Goal: Task Accomplishment & Management: Complete application form

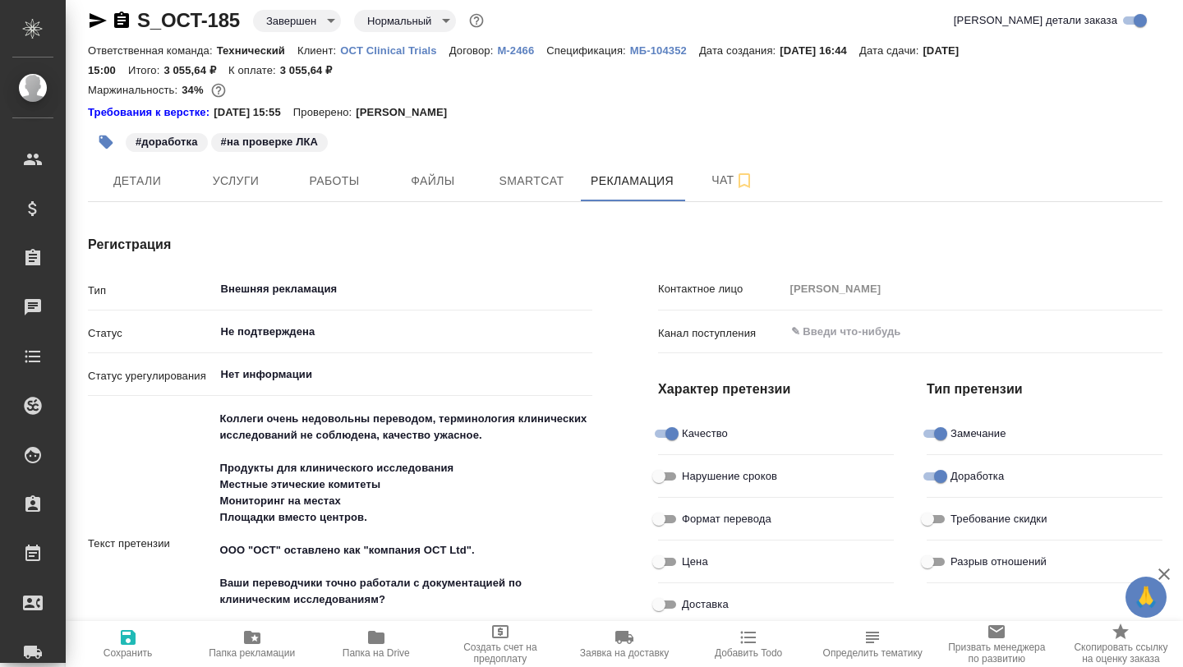
scroll to position [0, 2]
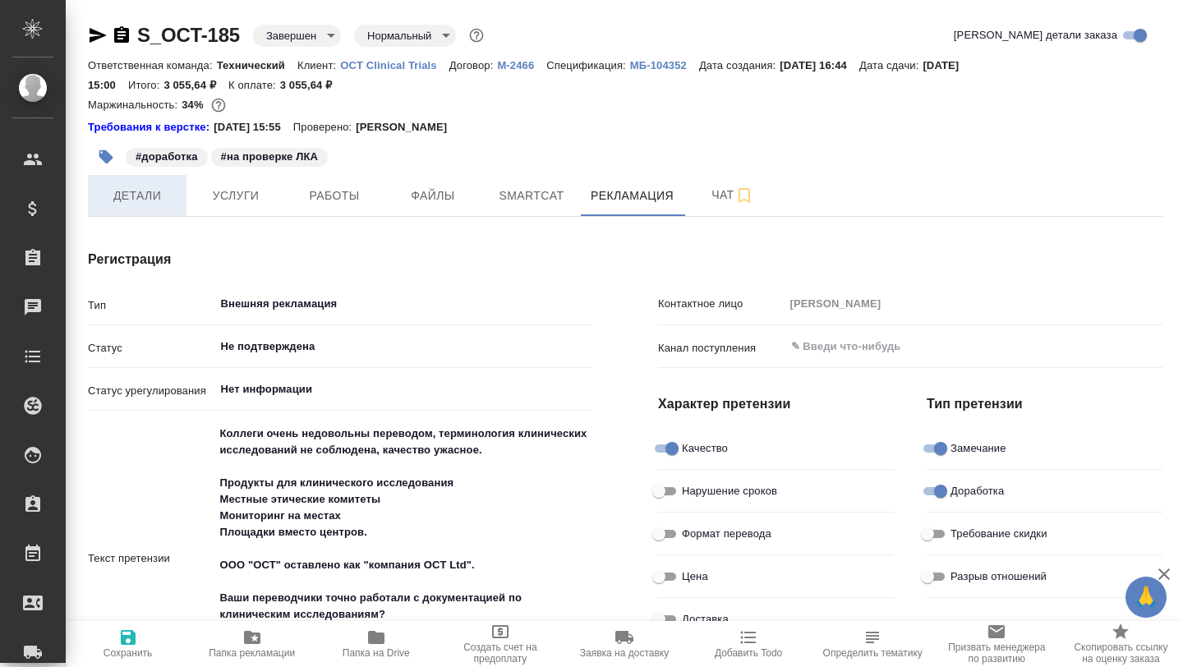
click at [138, 198] on span "Детали" at bounding box center [137, 196] width 79 height 21
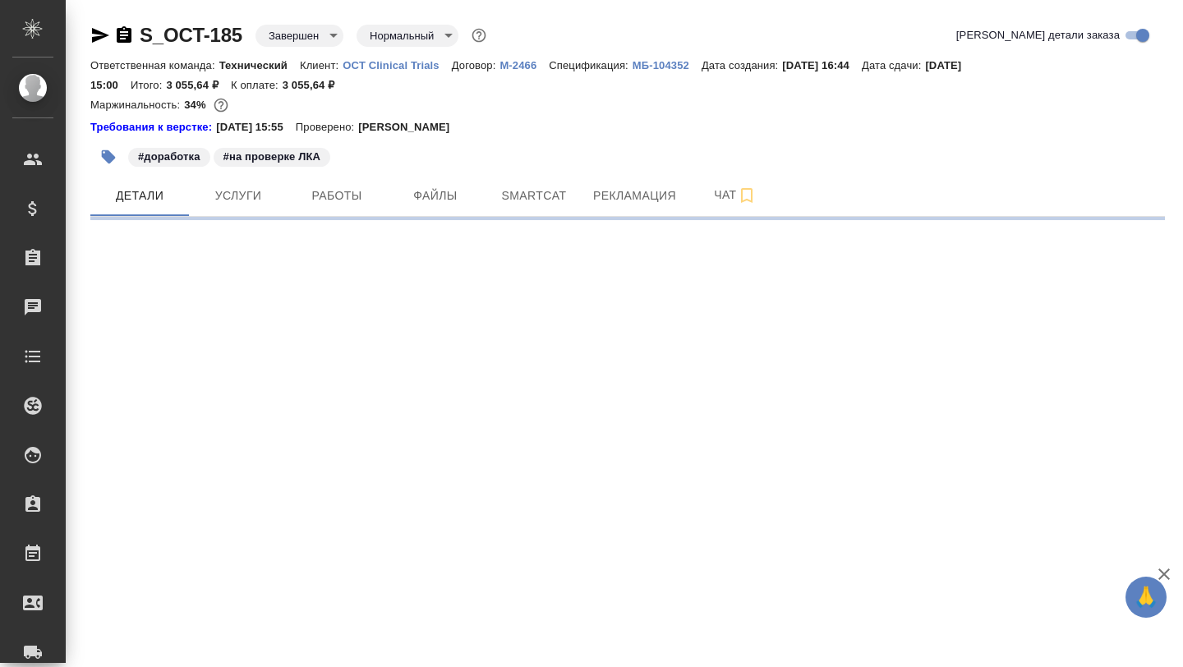
select select "RU"
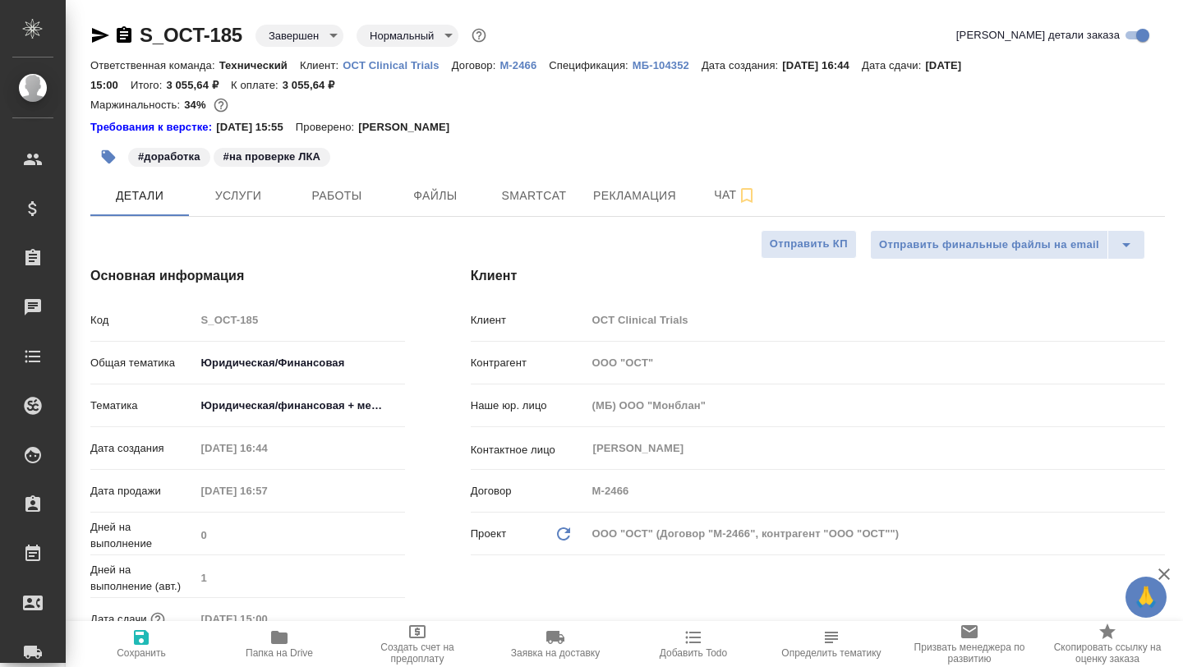
type textarea "x"
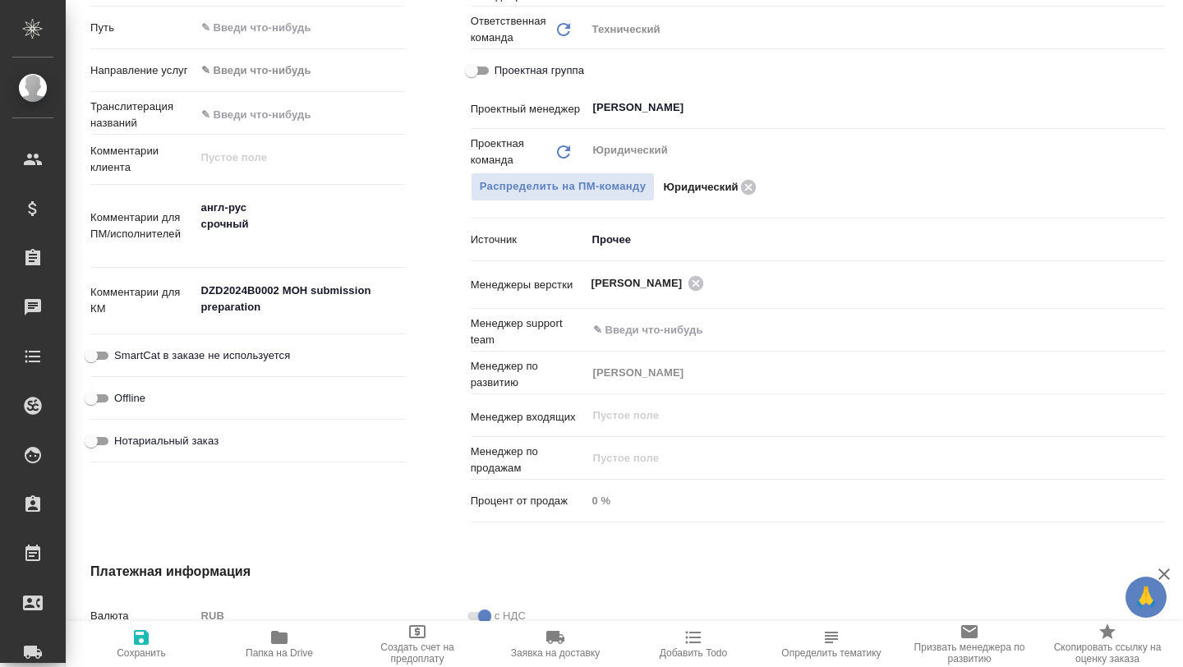
scroll to position [808, 0]
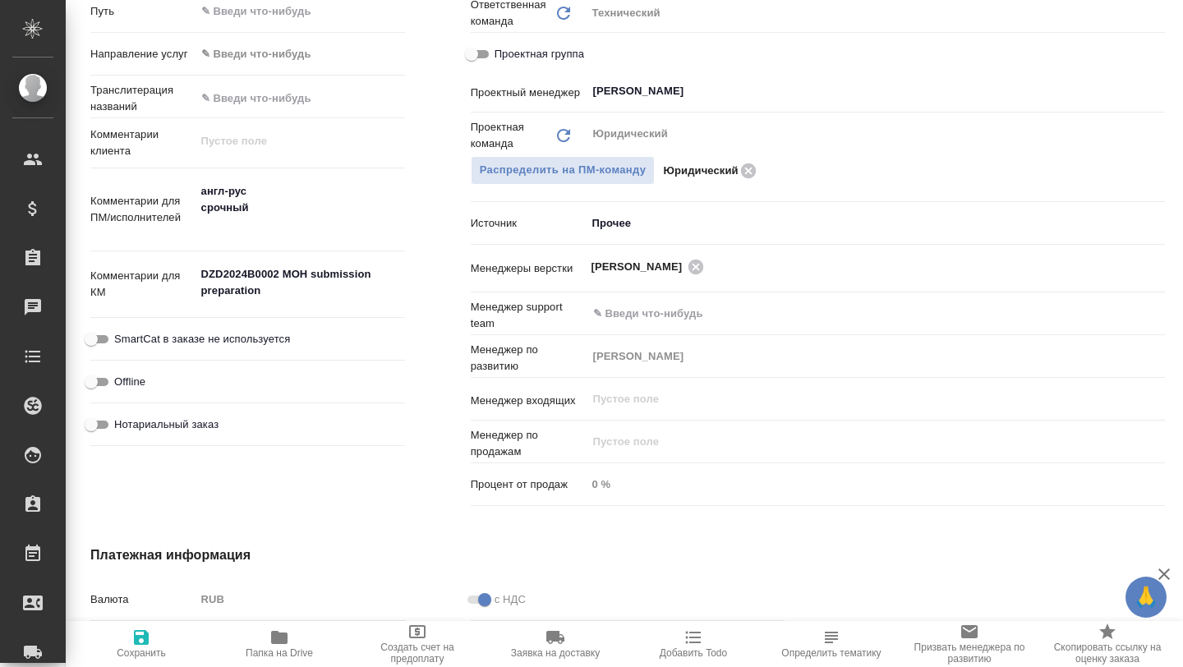
click at [274, 644] on icon "button" at bounding box center [279, 638] width 20 height 20
type textarea "x"
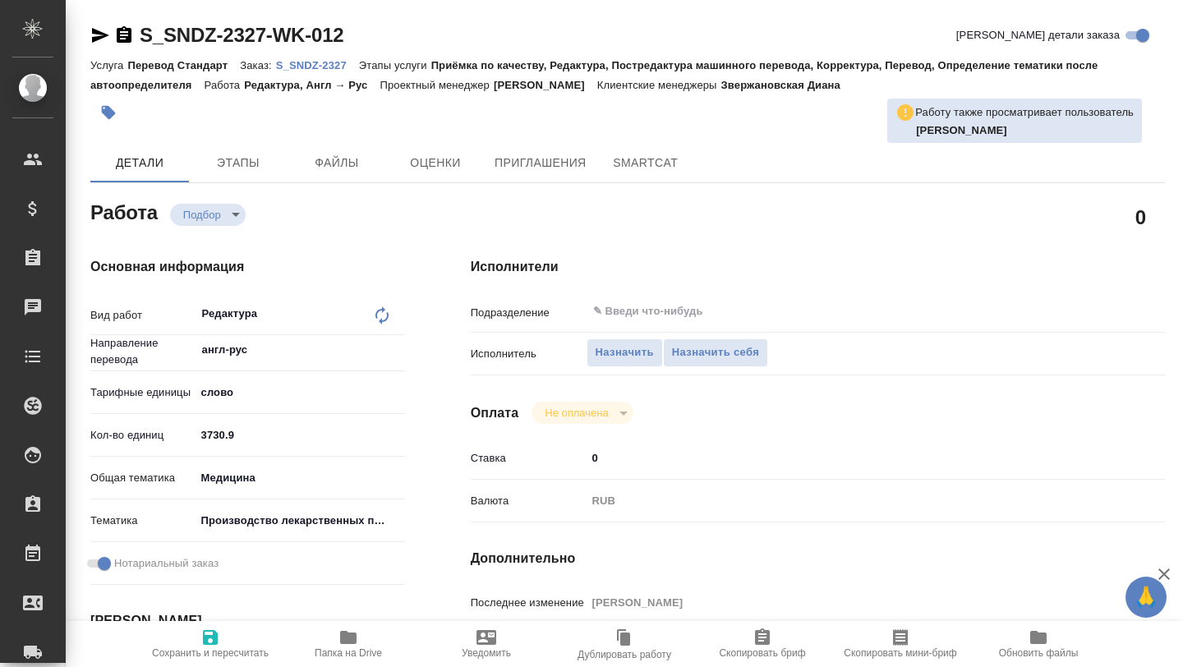
type textarea "x"
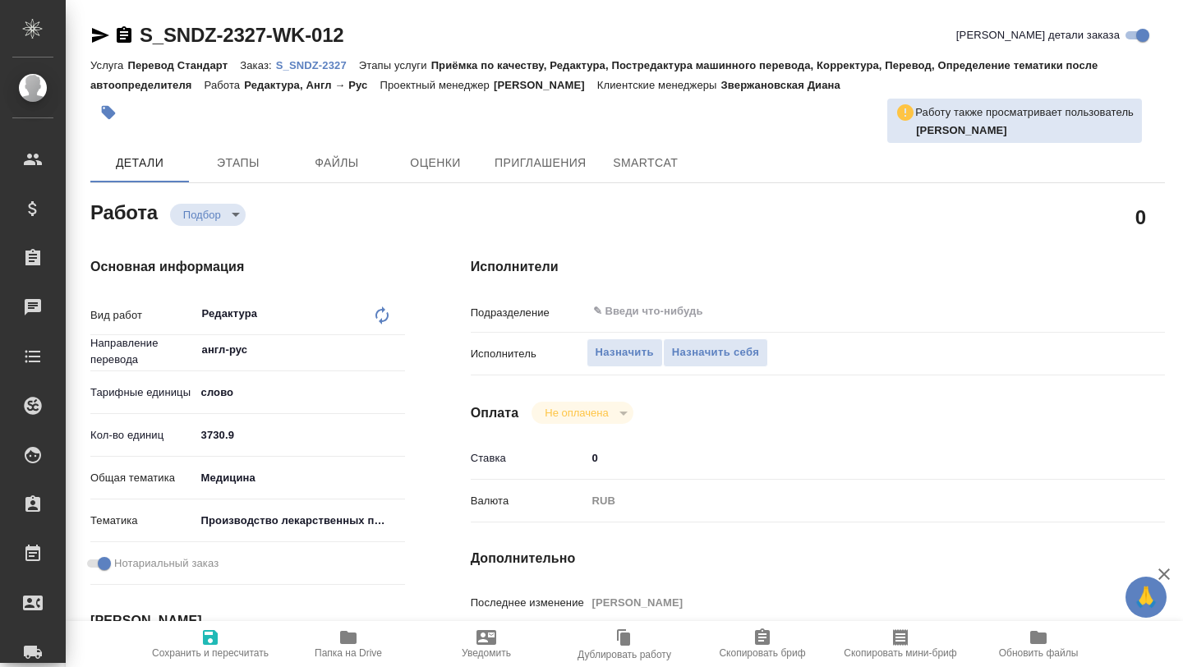
type textarea "x"
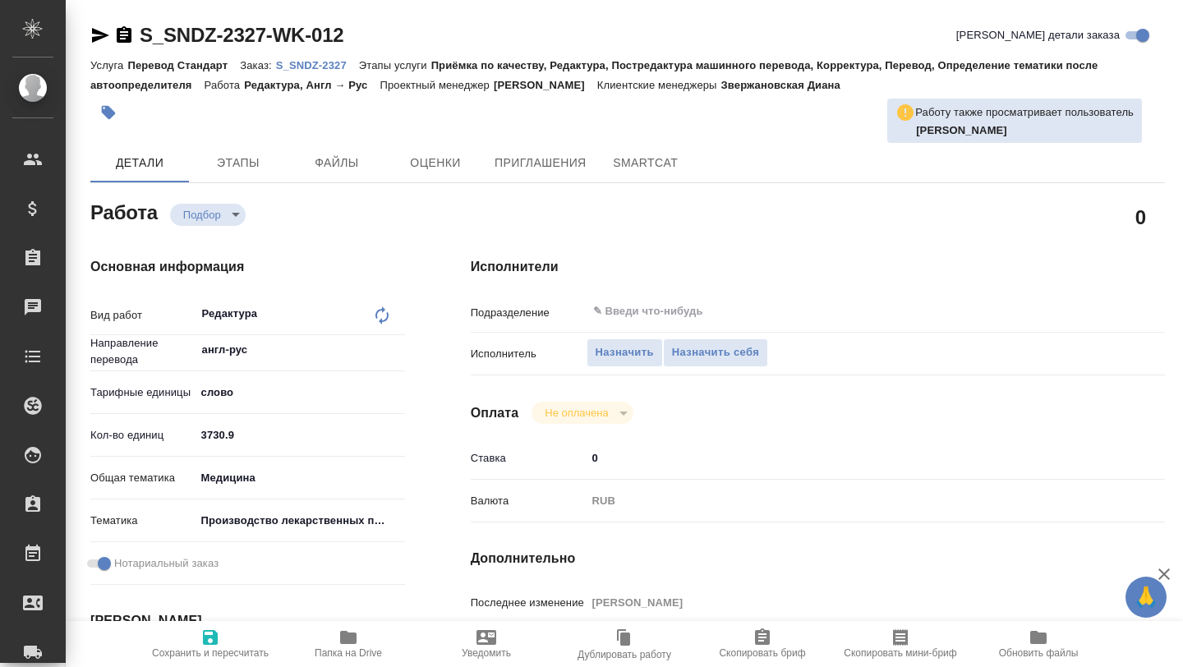
type textarea "x"
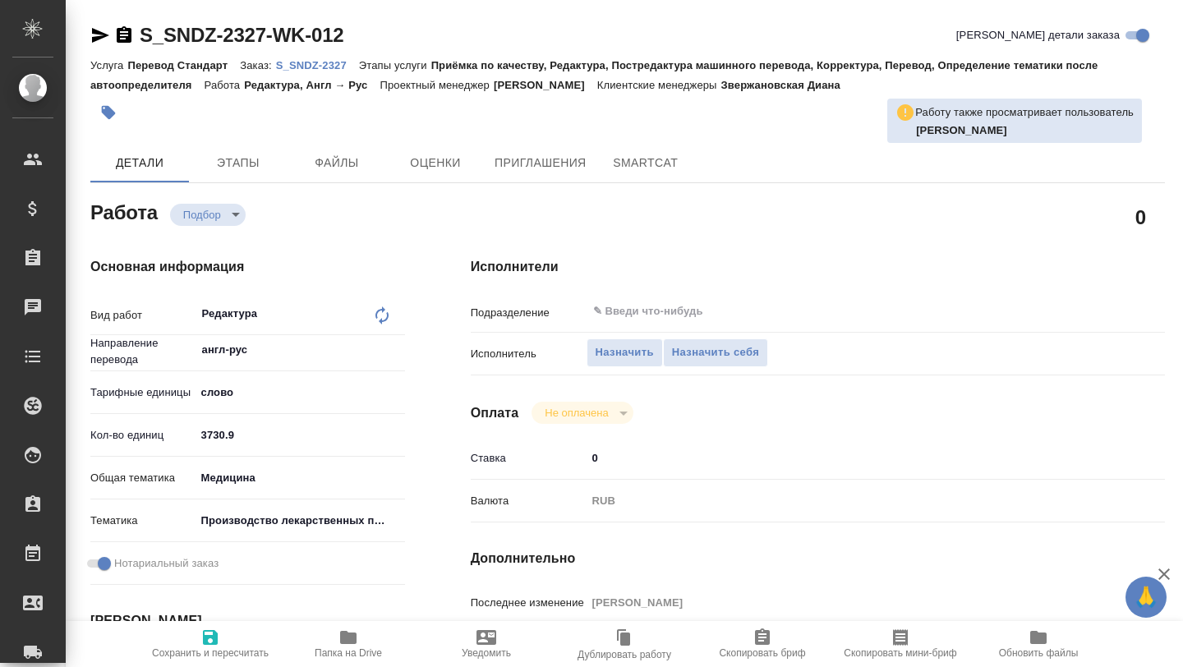
type textarea "x"
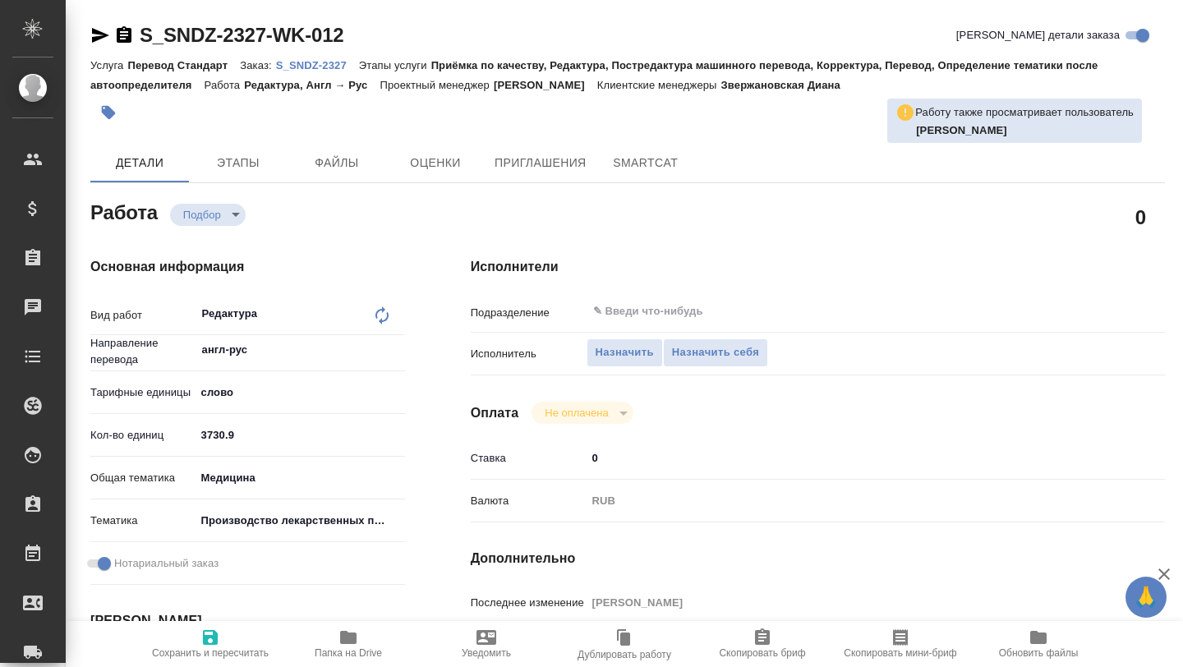
type textarea "x"
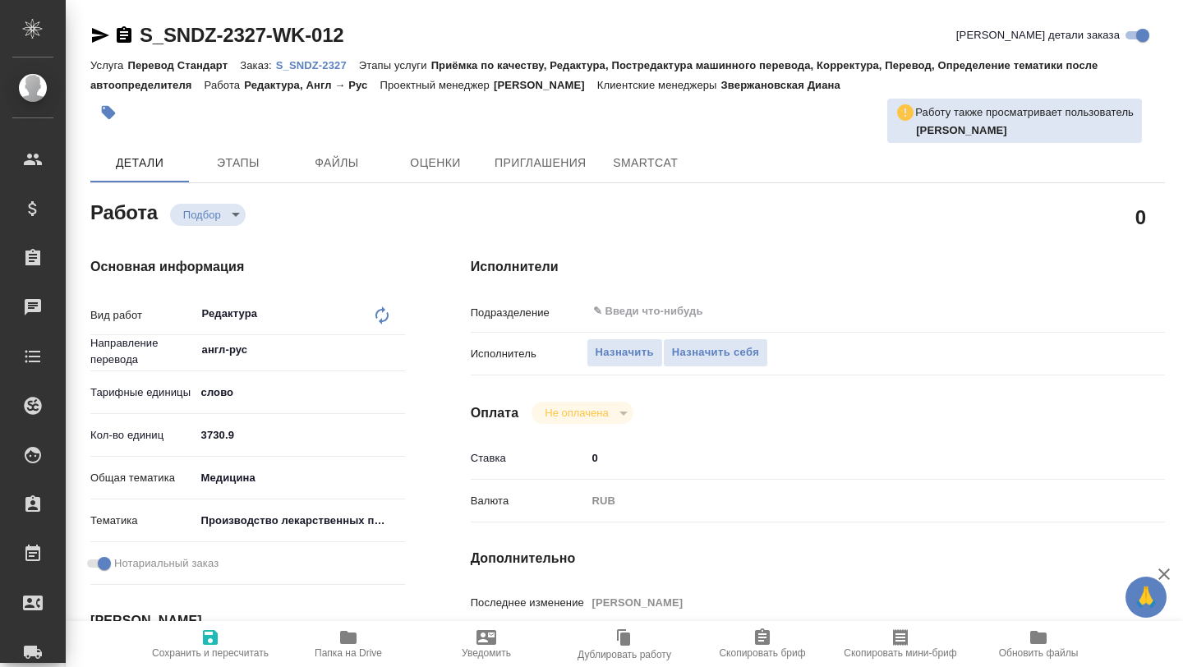
type textarea "x"
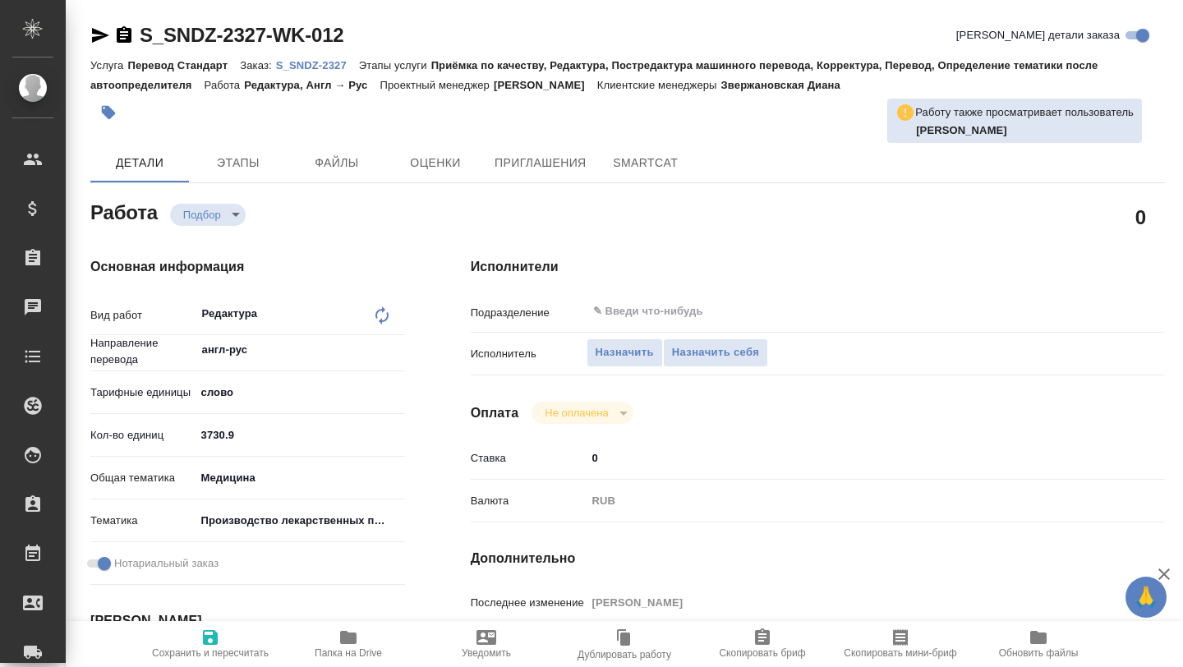
type textarea "x"
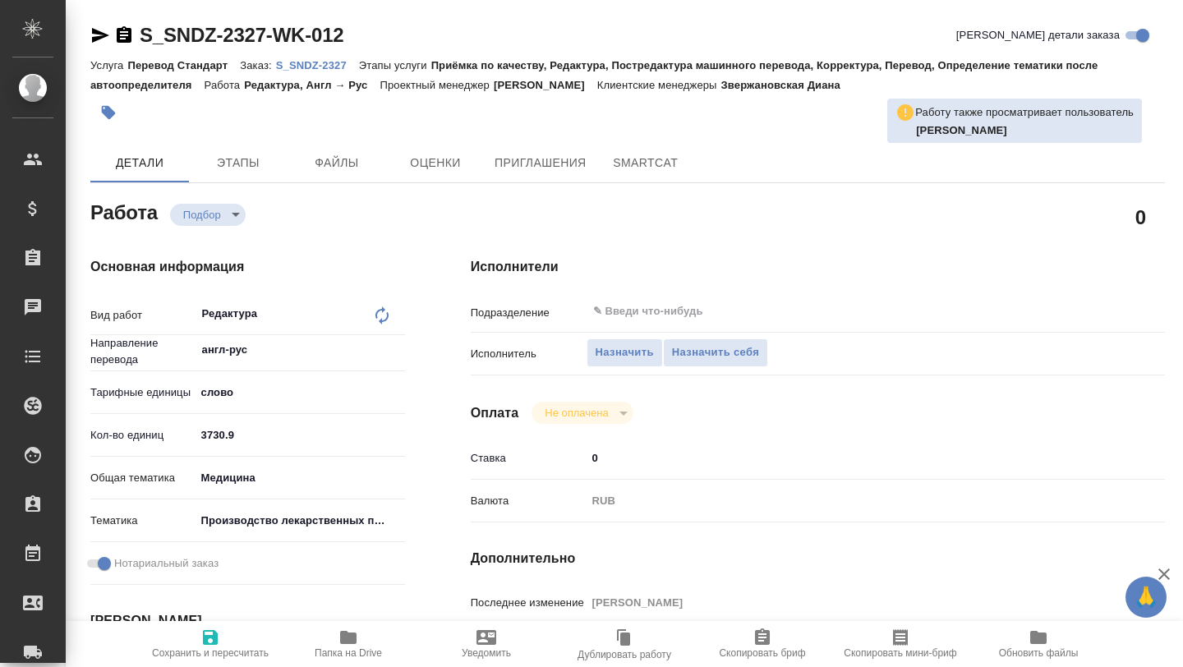
click at [348, 640] on icon "button" at bounding box center [348, 637] width 16 height 13
type textarea "x"
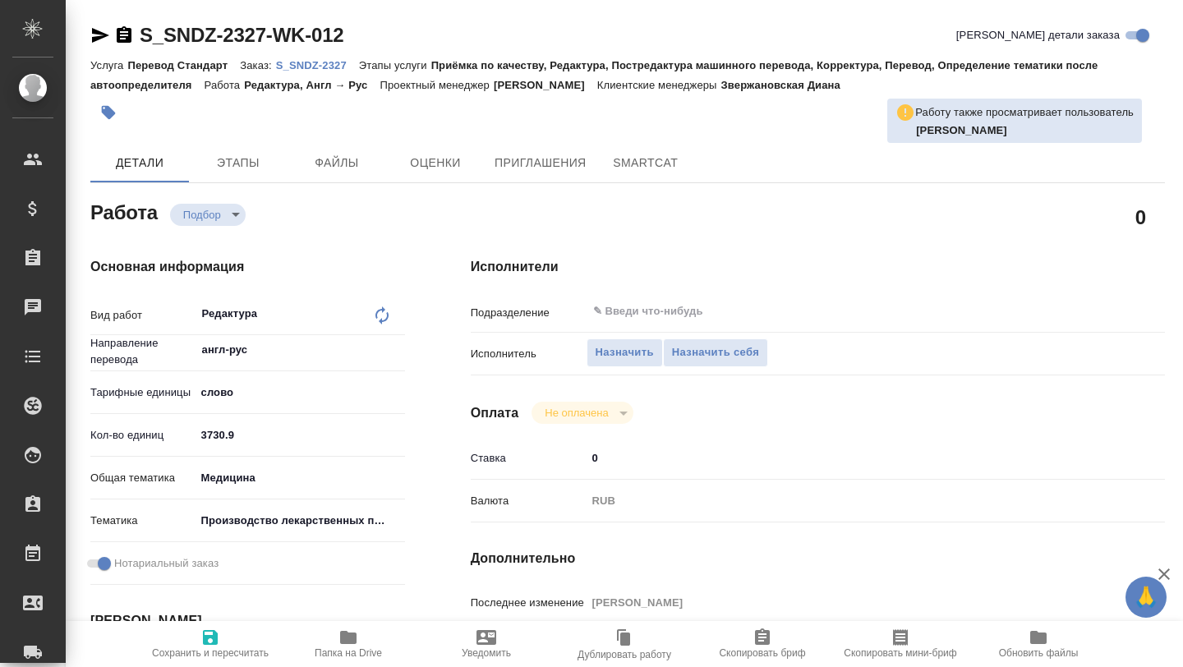
type textarea "x"
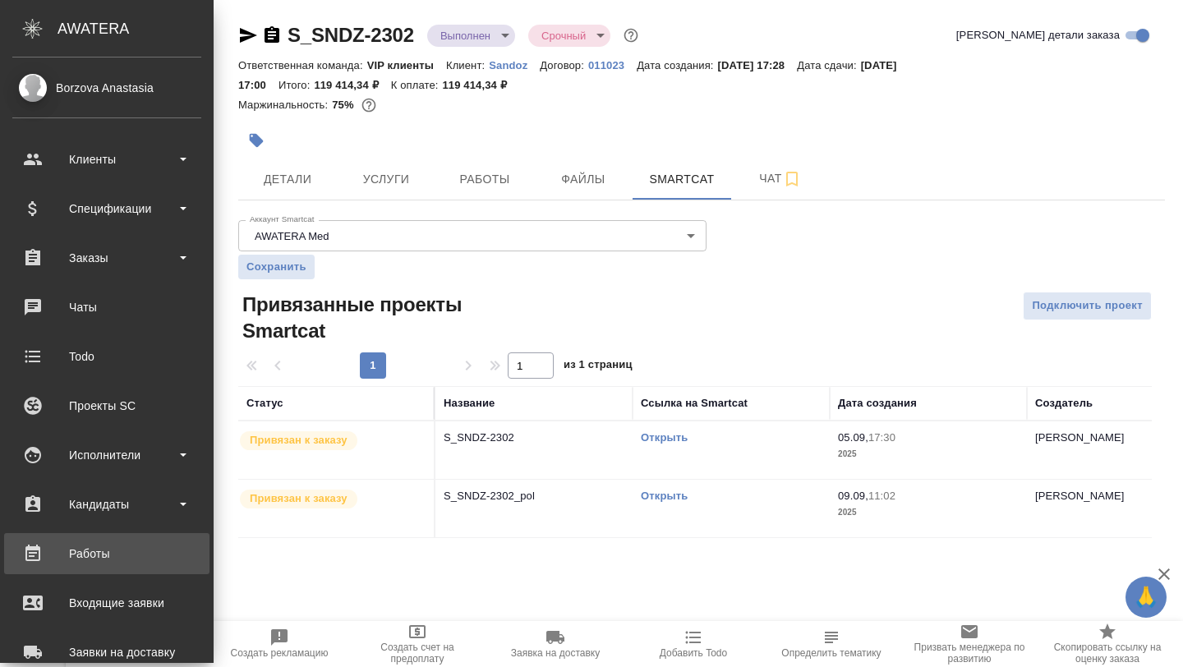
click at [69, 547] on div "Работы" at bounding box center [106, 553] width 189 height 25
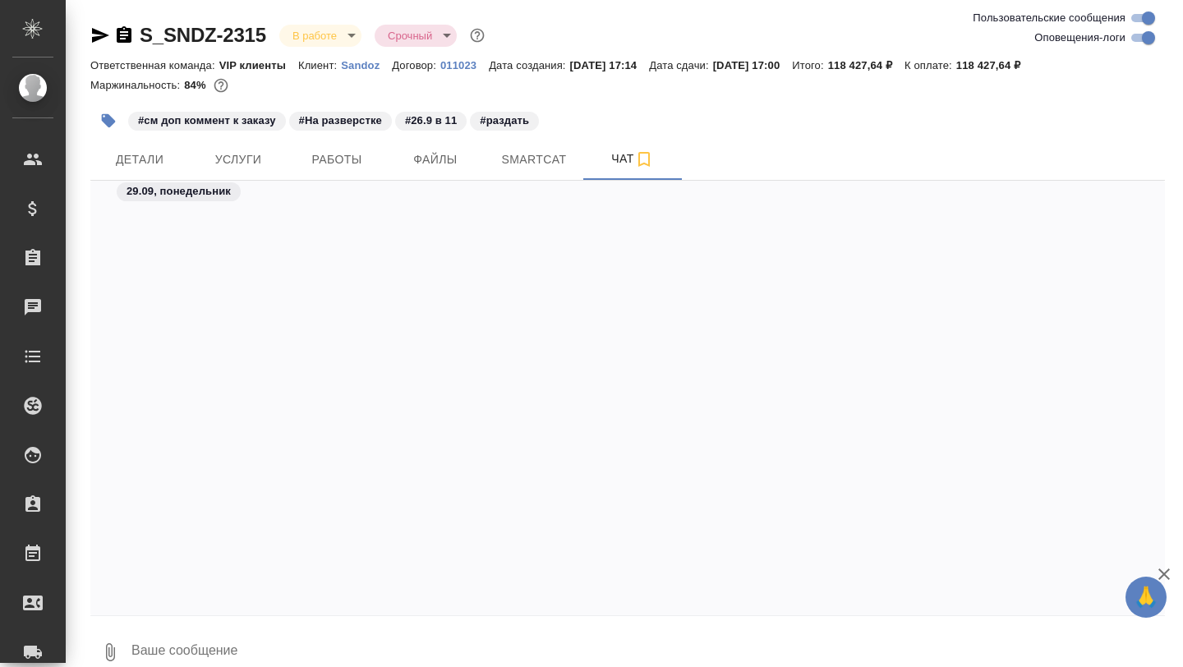
scroll to position [93348, 0]
